Goal: Task Accomplishment & Management: Complete application form

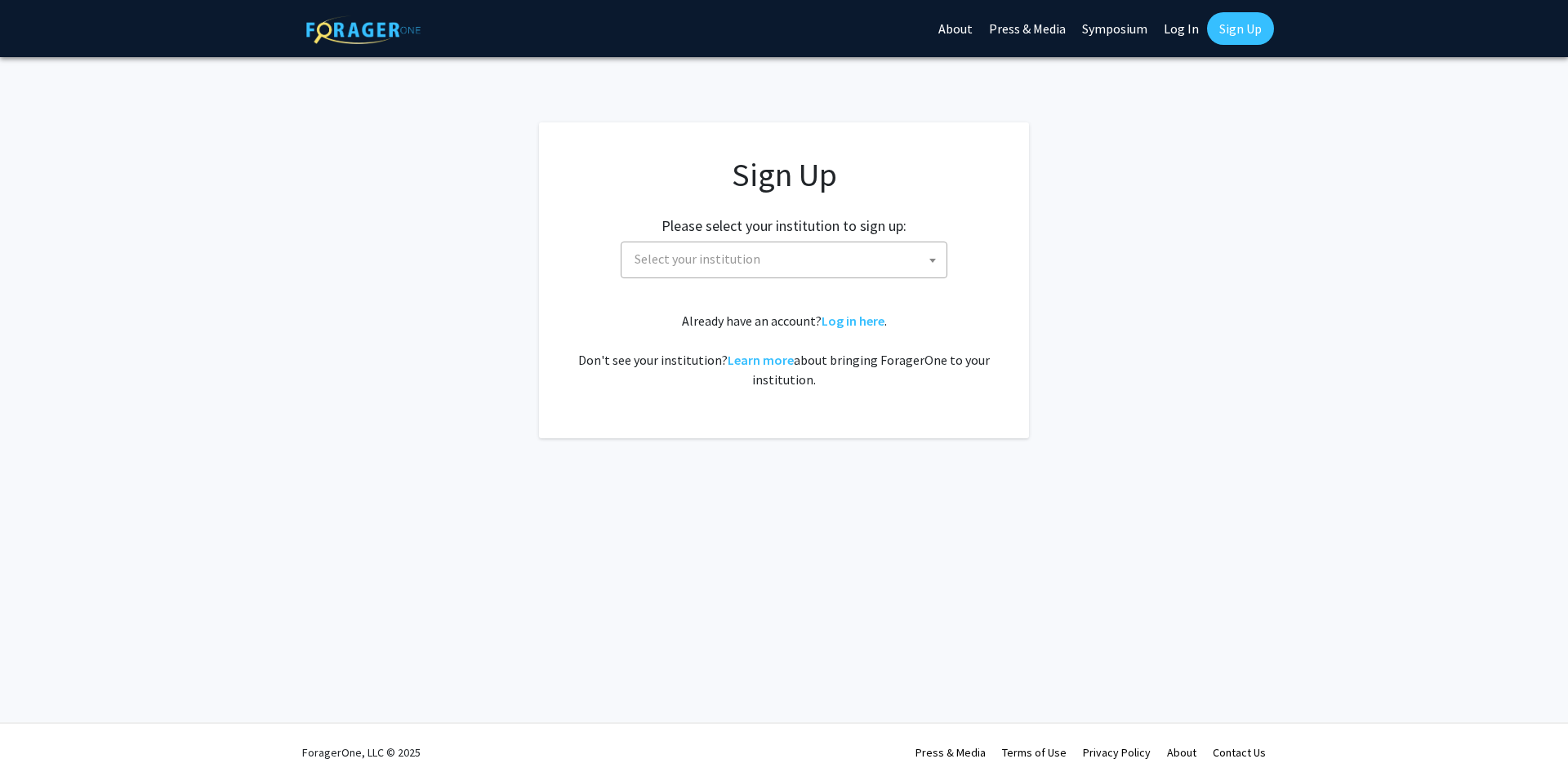
click at [931, 266] on span at bounding box center [933, 261] width 16 height 36
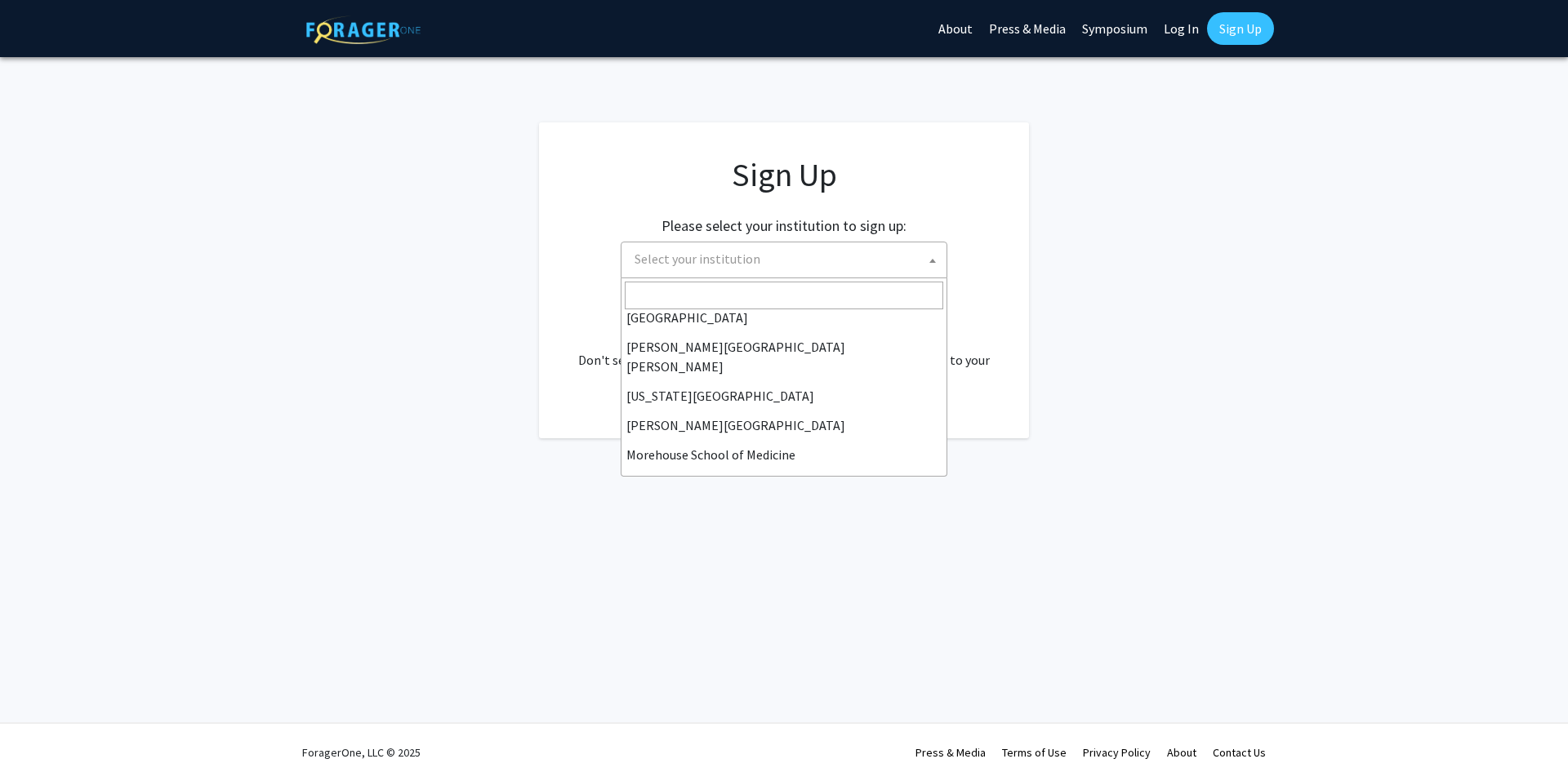
scroll to position [255, 0]
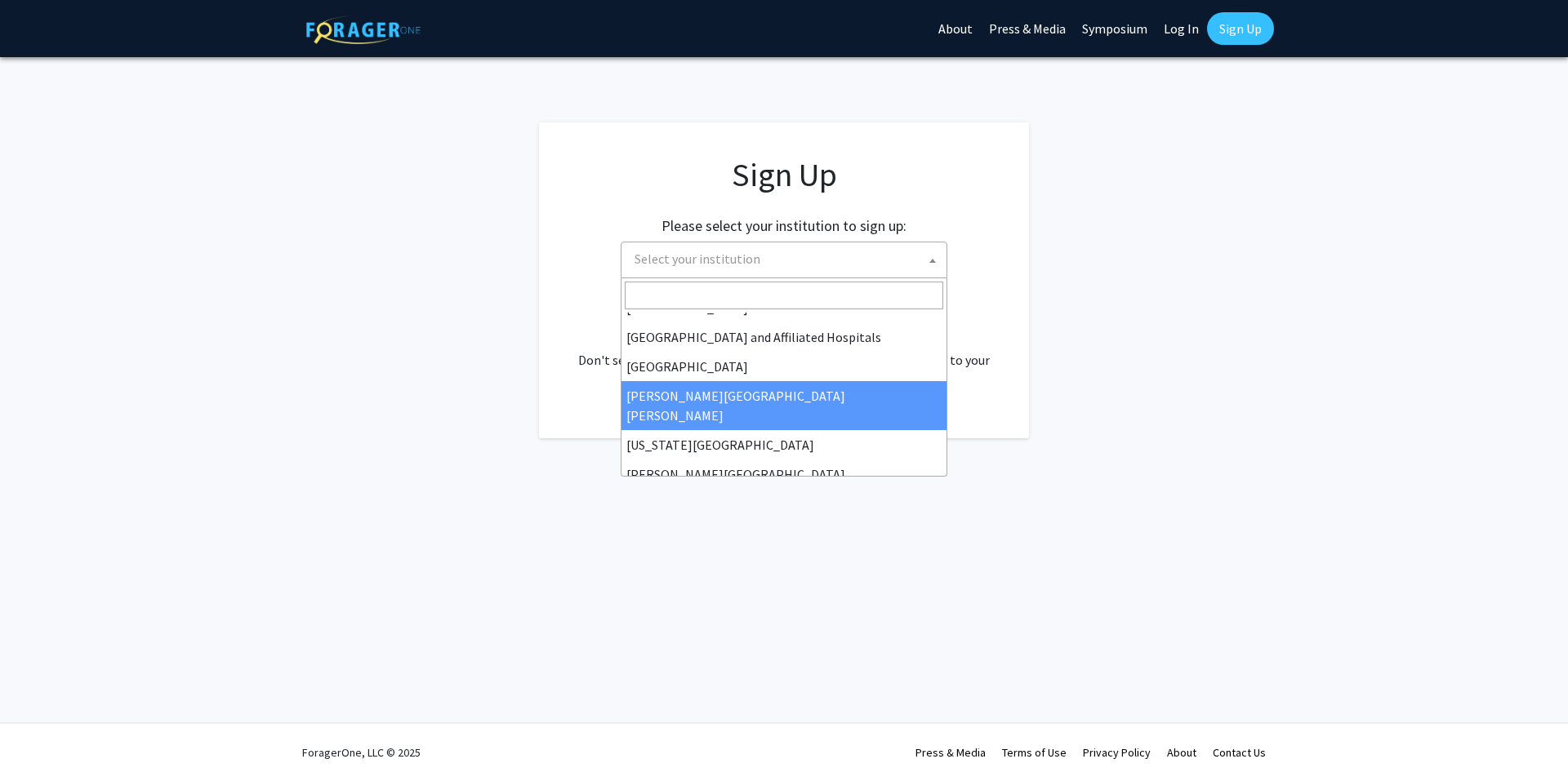
select select "1"
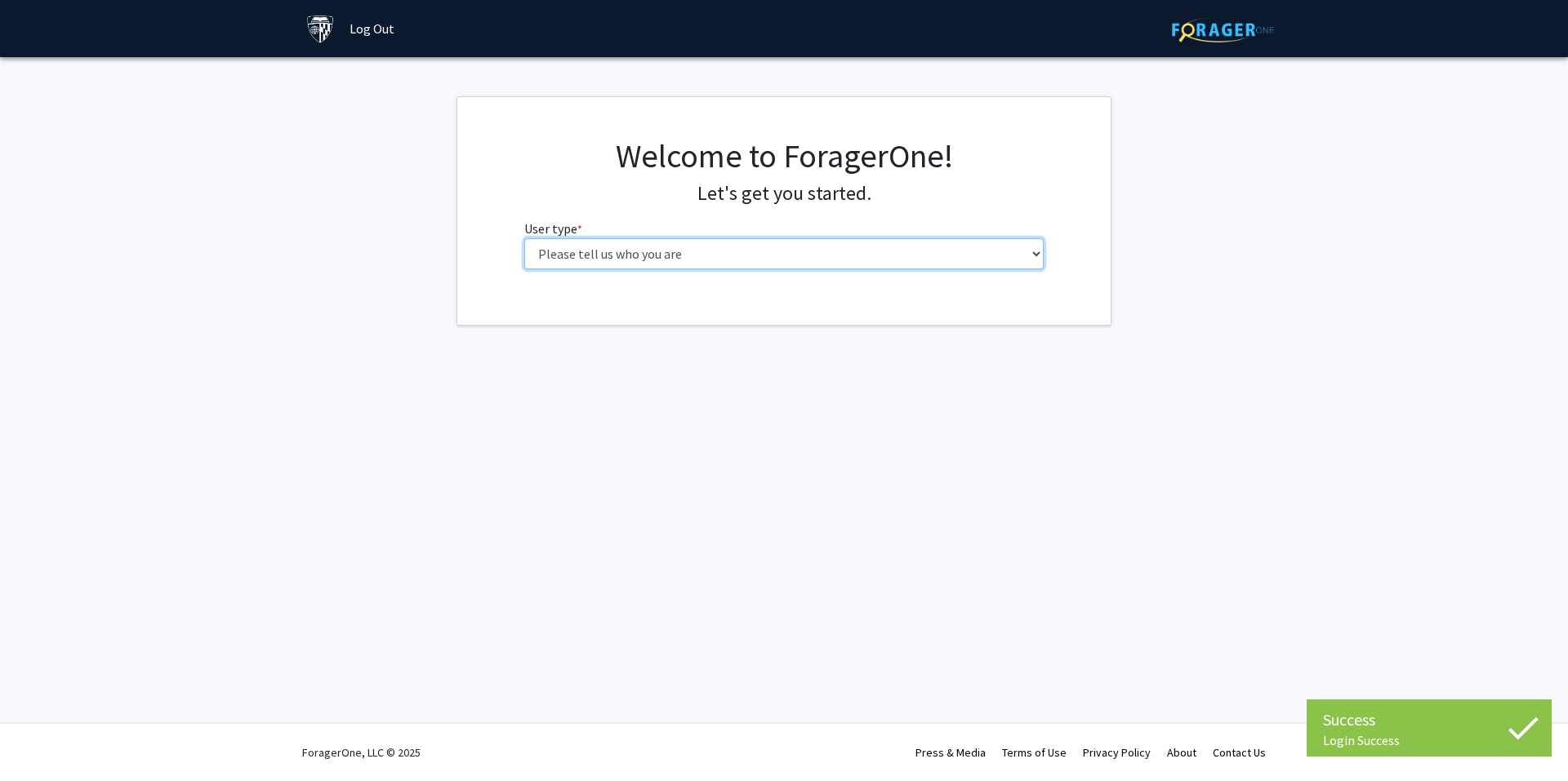
click at [1034, 249] on select "Please tell us who you are Undergraduate Student Master's Student Doctoral Cand…" at bounding box center [784, 254] width 520 height 31
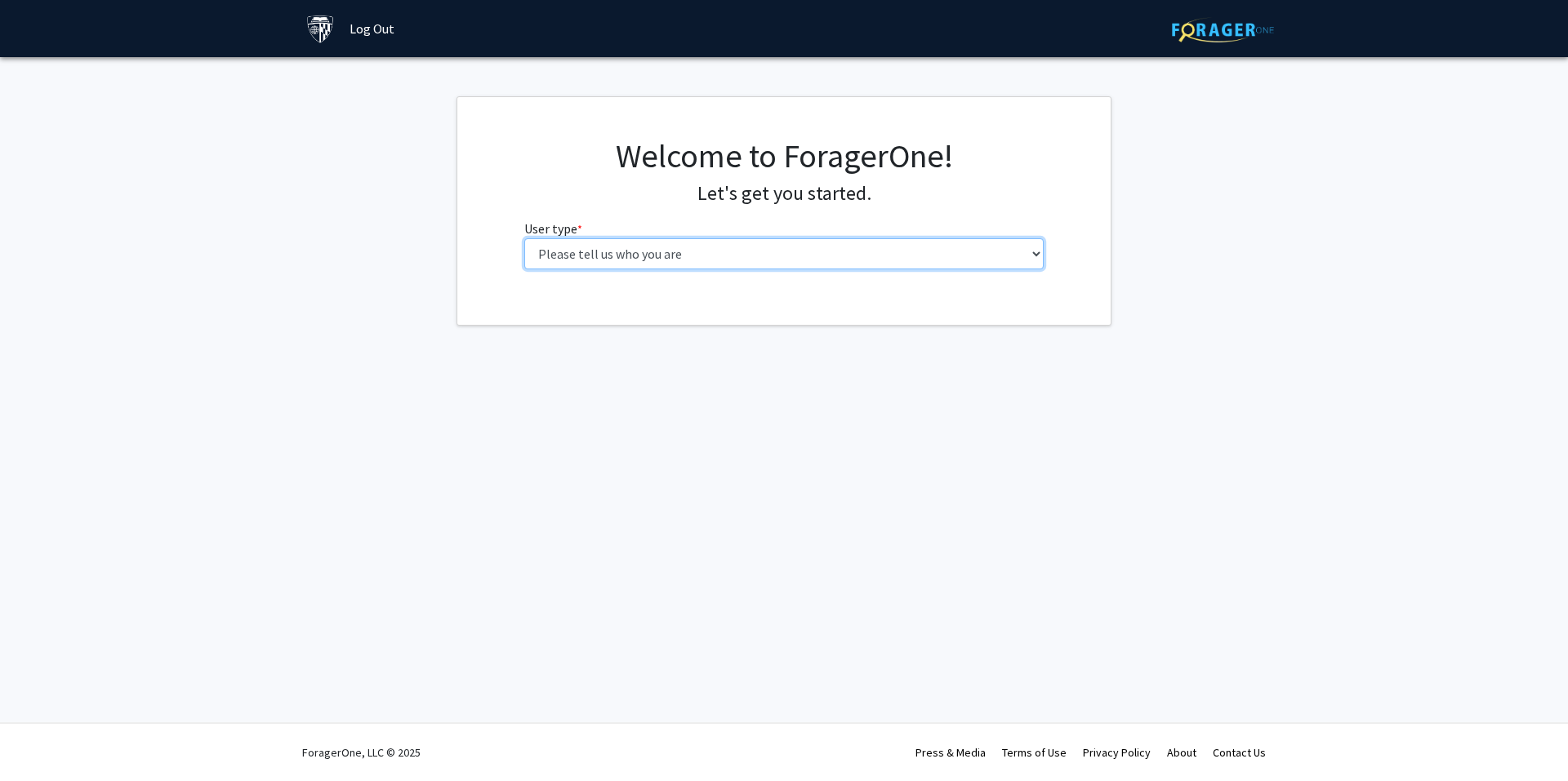
select select "3: doc"
click at [525, 238] on select "Please tell us who you are Undergraduate Student Master's Student Doctoral Cand…" at bounding box center [784, 254] width 520 height 31
